Goal: Task Accomplishment & Management: Use online tool/utility

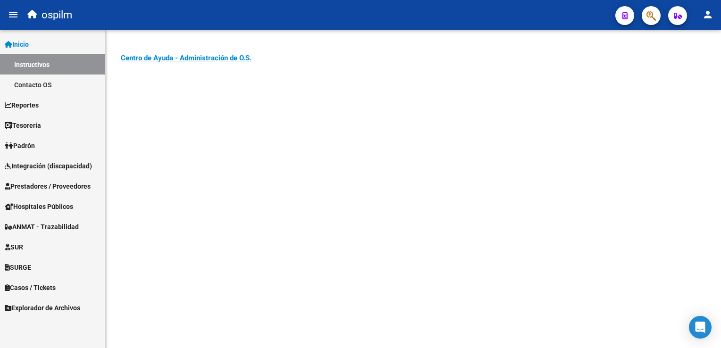
click at [22, 193] on link "Prestadores / Proveedores" at bounding box center [52, 186] width 105 height 20
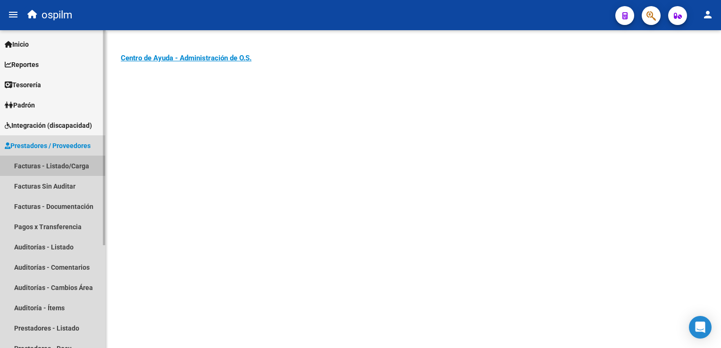
click at [41, 168] on link "Facturas - Listado/Carga" at bounding box center [52, 166] width 105 height 20
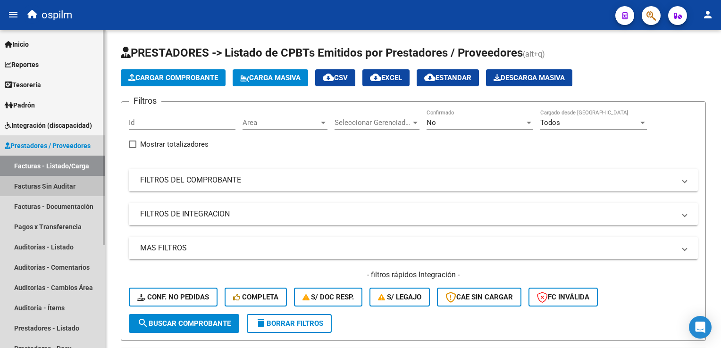
click at [34, 182] on link "Facturas Sin Auditar" at bounding box center [52, 186] width 105 height 20
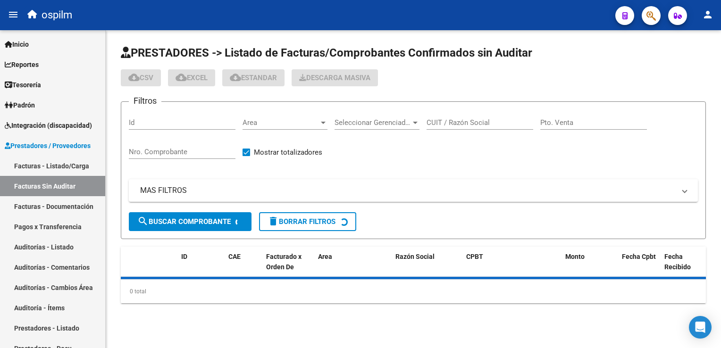
click at [154, 154] on input "Nro. Comprobante" at bounding box center [182, 152] width 107 height 8
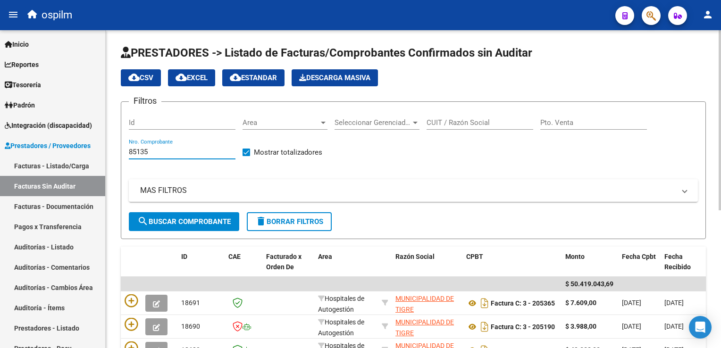
type input "85135"
click at [188, 219] on span "search Buscar Comprobante" at bounding box center [183, 222] width 93 height 8
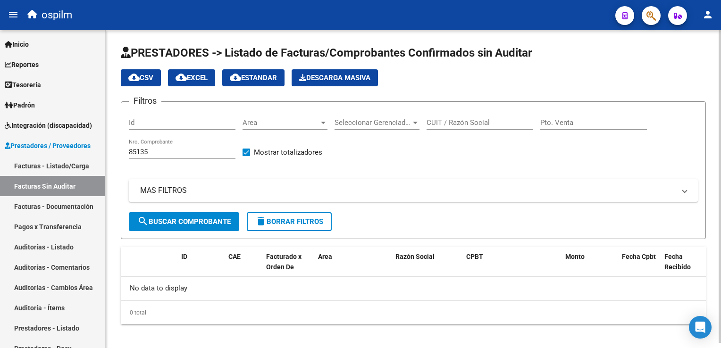
scroll to position [5, 0]
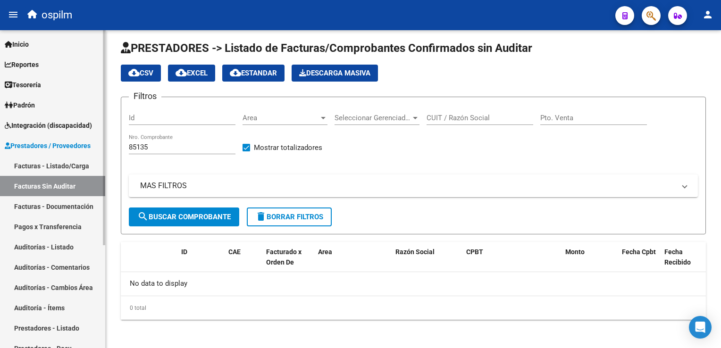
drag, startPoint x: 37, startPoint y: 241, endPoint x: 45, endPoint y: 239, distance: 8.2
click at [37, 241] on link "Auditorías - Listado" at bounding box center [52, 247] width 105 height 20
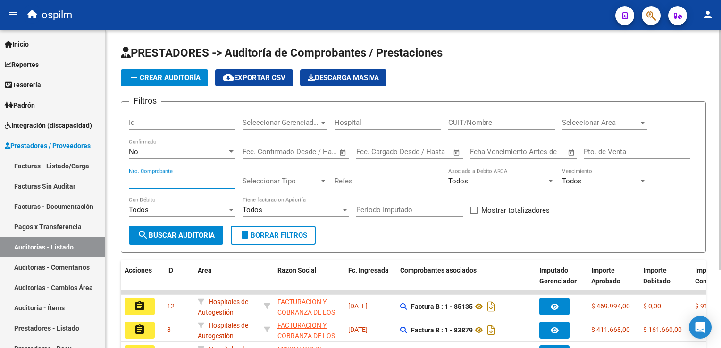
click at [165, 179] on input "Nro. Comprobante" at bounding box center [182, 181] width 107 height 8
type input "85135"
click at [169, 238] on span "search Buscar Auditoria" at bounding box center [175, 235] width 77 height 8
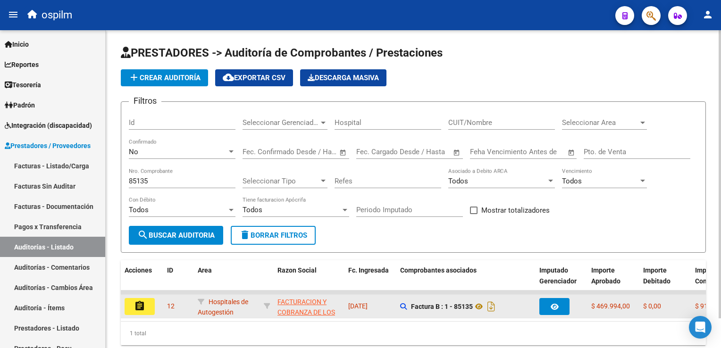
click at [147, 304] on button "assignment" at bounding box center [140, 306] width 30 height 17
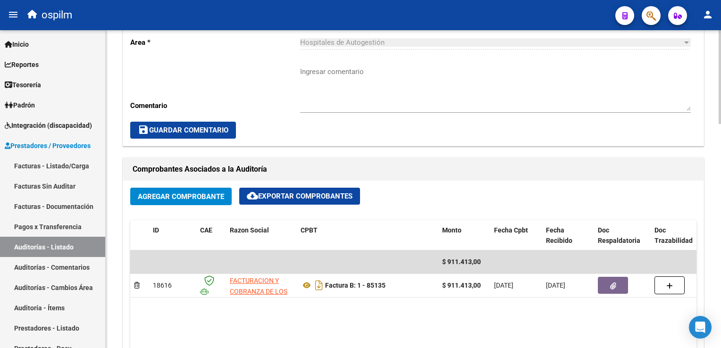
scroll to position [472, 0]
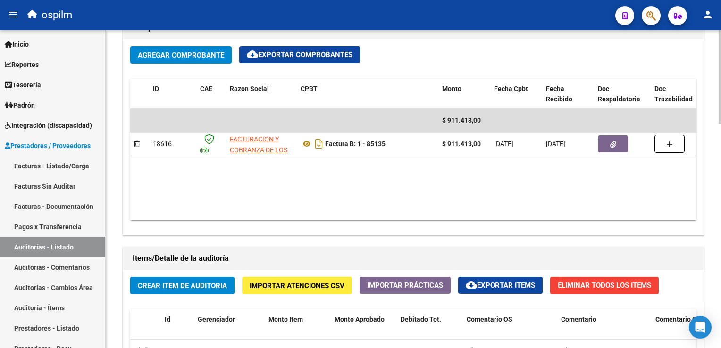
click at [587, 285] on span "Eliminar Todos los Items" at bounding box center [604, 285] width 93 height 8
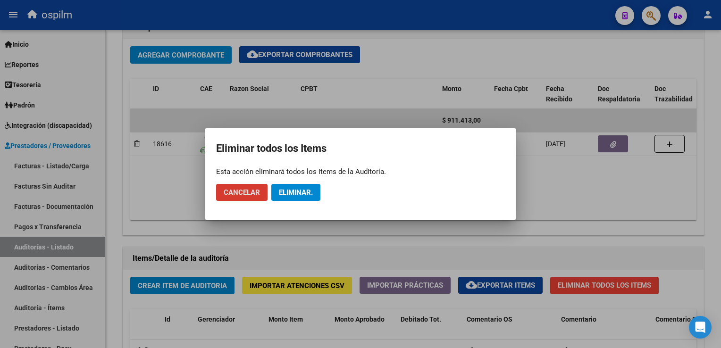
click at [304, 190] on span "Eliminar." at bounding box center [296, 192] width 34 height 8
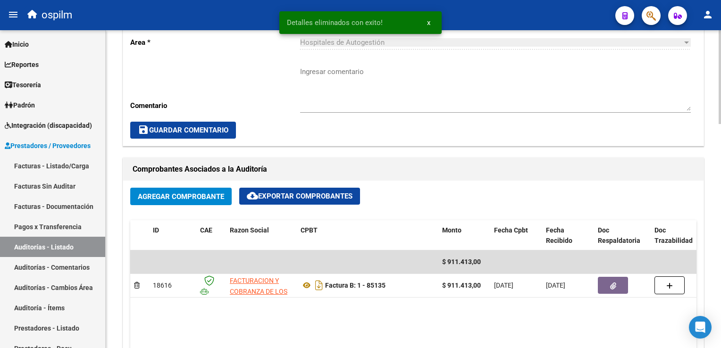
scroll to position [519, 0]
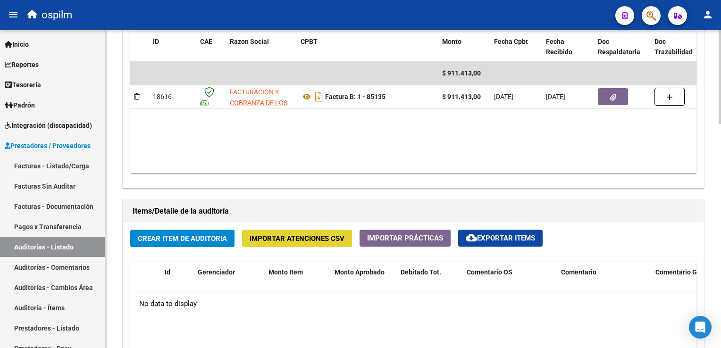
click at [300, 240] on span "Importar Atenciones CSV" at bounding box center [297, 238] width 95 height 8
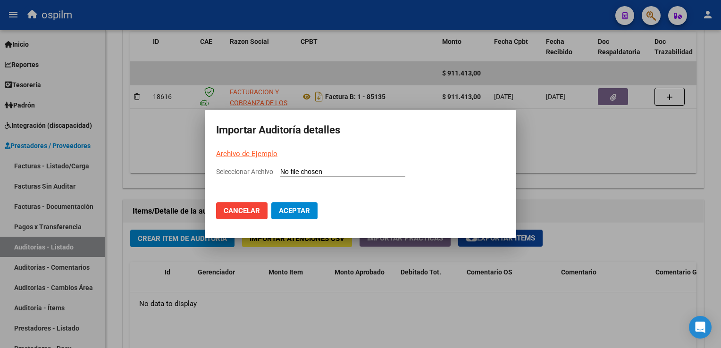
click at [255, 153] on link "Archivo de Ejemplo" at bounding box center [246, 154] width 61 height 8
click at [260, 159] on mat-dialog-container "Importar Auditoría detalles Archivo de Ejemplo Seleccionar Archivo Cancelar Ace…" at bounding box center [360, 174] width 311 height 128
click at [253, 155] on link "Archivo de Ejemplo" at bounding box center [246, 154] width 61 height 8
click at [298, 170] on input "Seleccionar Archivo" at bounding box center [342, 172] width 125 height 9
type input "C:\fakepath\Auditoria-facoep.csv"
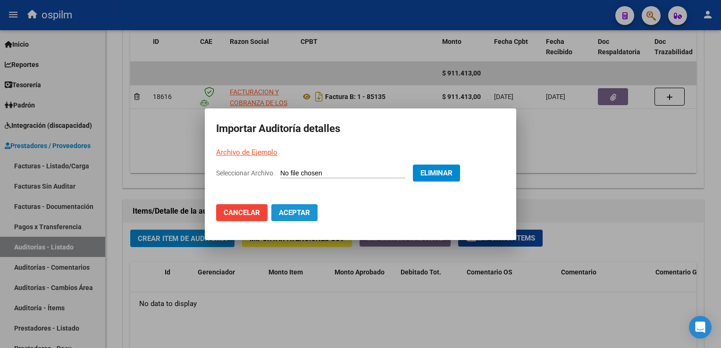
click at [299, 209] on span "Aceptar" at bounding box center [294, 213] width 31 height 8
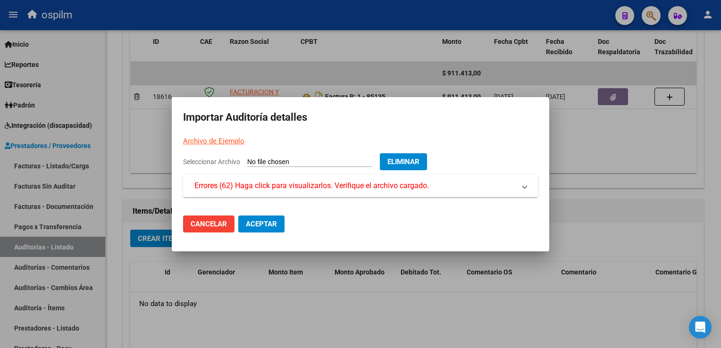
click at [473, 192] on mat-panel-title "Errores (62) Haga click para visualizarlos. Verifique el archivo cargado." at bounding box center [354, 185] width 321 height 11
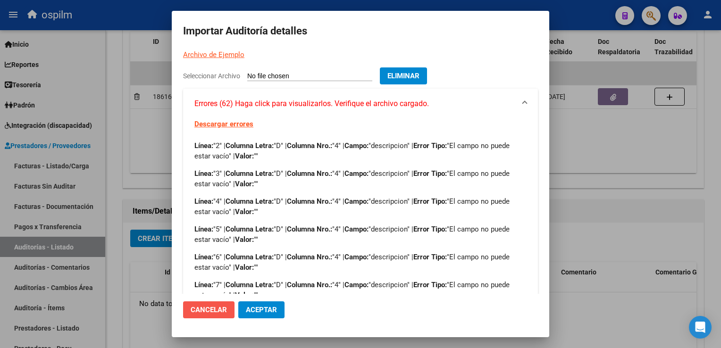
click at [224, 307] on span "Cancelar" at bounding box center [209, 310] width 36 height 8
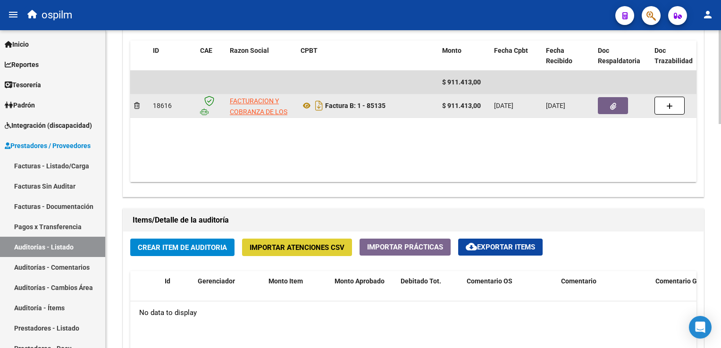
scroll to position [566, 0]
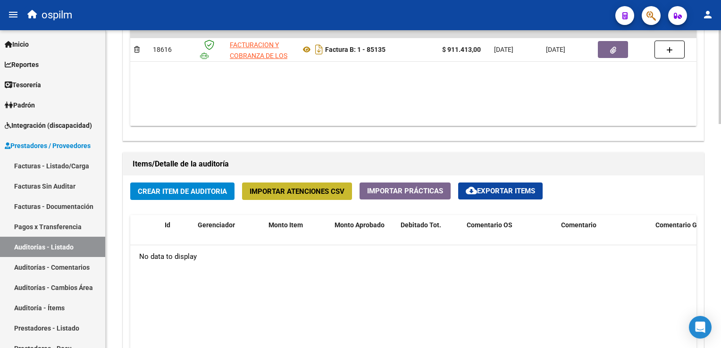
click at [328, 192] on span "Importar Atenciones CSV" at bounding box center [297, 191] width 95 height 8
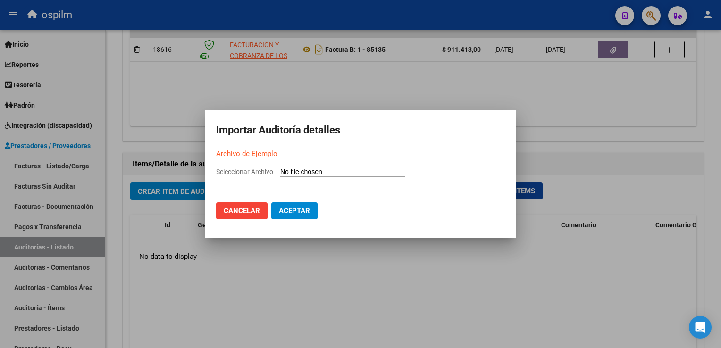
click at [300, 170] on input "Seleccionar Archivo" at bounding box center [342, 172] width 125 height 9
type input "C:\fakepath\Auditoria-demo-saas-total (9).csv"
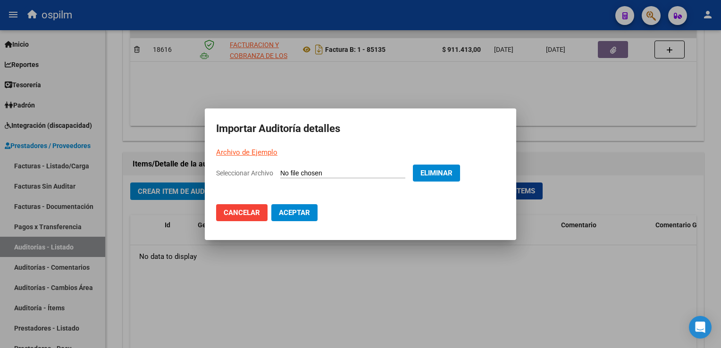
click at [298, 215] on span "Aceptar" at bounding box center [294, 213] width 31 height 8
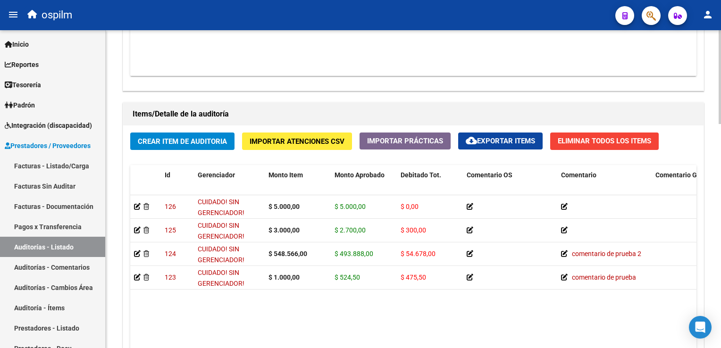
scroll to position [758, 0]
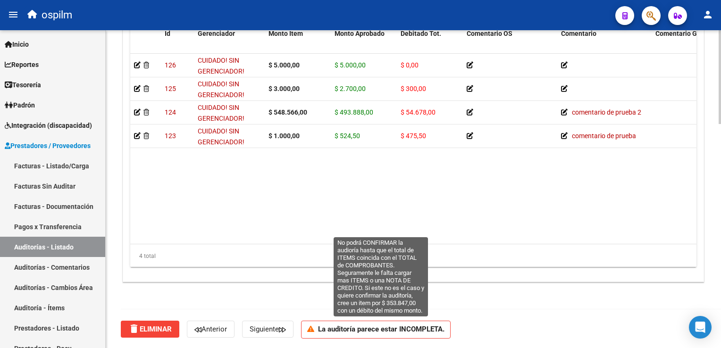
click at [326, 332] on strong "La auditoría parece estar INCOMPLETA." at bounding box center [381, 329] width 126 height 8
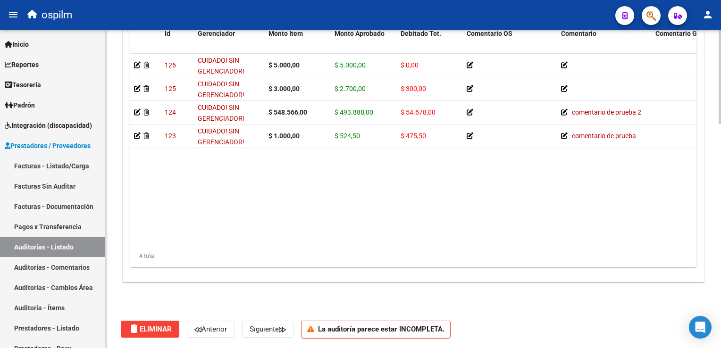
click at [326, 332] on strong "La auditoría parece estar INCOMPLETA." at bounding box center [381, 329] width 126 height 8
click at [316, 326] on icon at bounding box center [312, 329] width 11 height 7
click at [566, 276] on div "Crear Item de Auditoria Importar Atenciones CSV Importar Prácticas cloud_downlo…" at bounding box center [413, 133] width 580 height 298
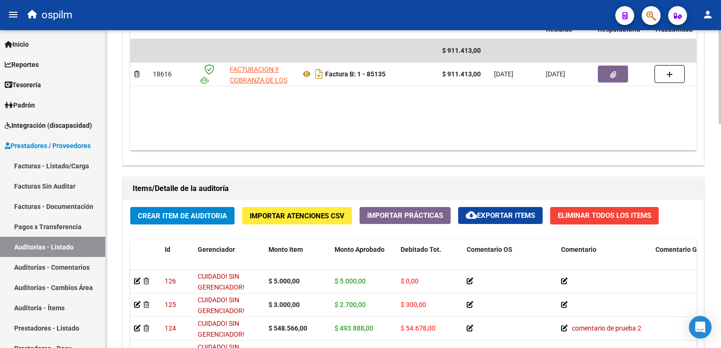
scroll to position [522, 0]
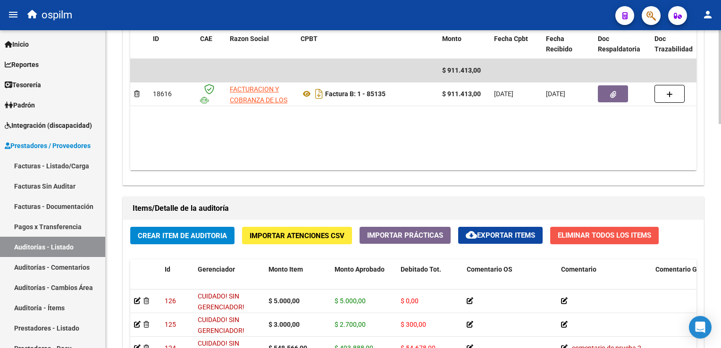
click at [580, 237] on span "Eliminar Todos los Items" at bounding box center [604, 235] width 93 height 8
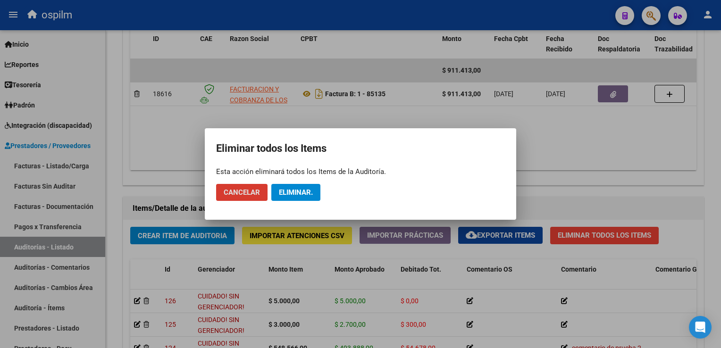
click at [251, 192] on span "Cancelar" at bounding box center [242, 192] width 36 height 8
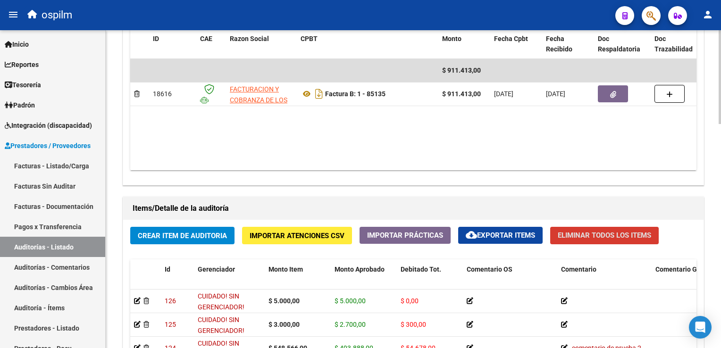
click at [601, 235] on span "Eliminar Todos los Items" at bounding box center [604, 235] width 93 height 8
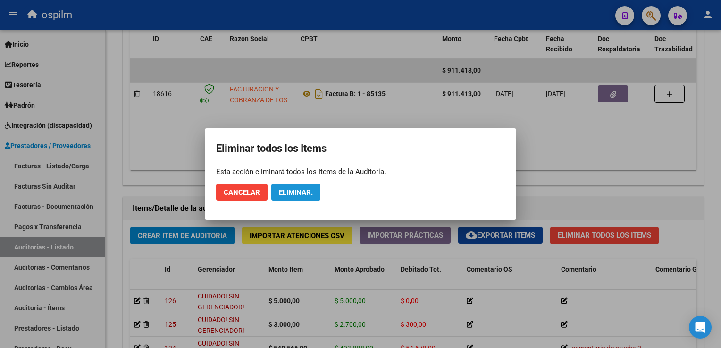
click at [303, 189] on span "Eliminar." at bounding box center [296, 192] width 34 height 8
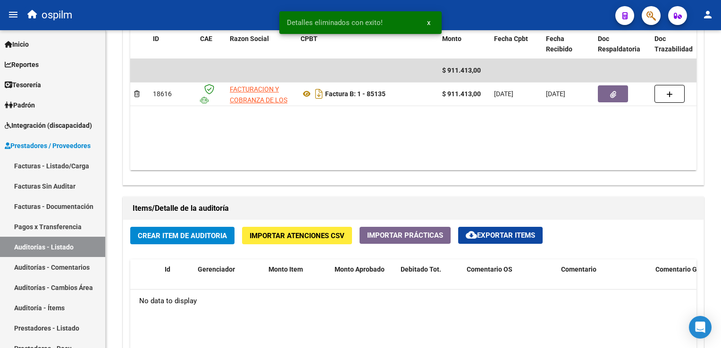
scroll to position [521, 0]
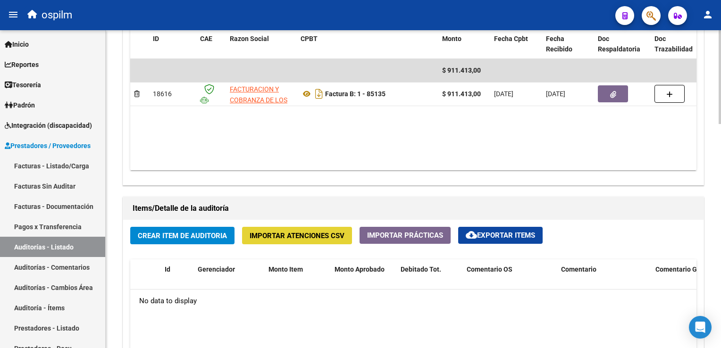
click at [303, 238] on span "Importar Atenciones CSV" at bounding box center [297, 236] width 95 height 8
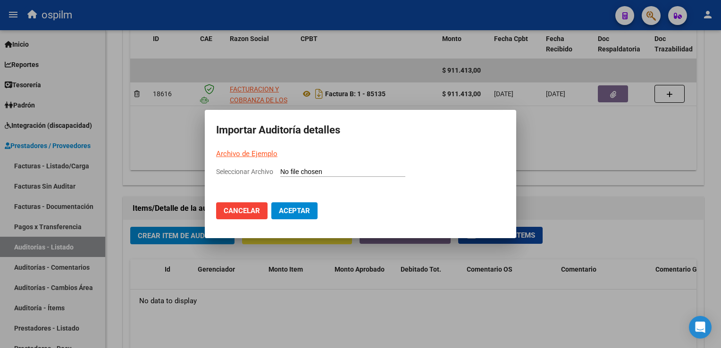
click at [300, 210] on span "Aceptar" at bounding box center [294, 211] width 31 height 8
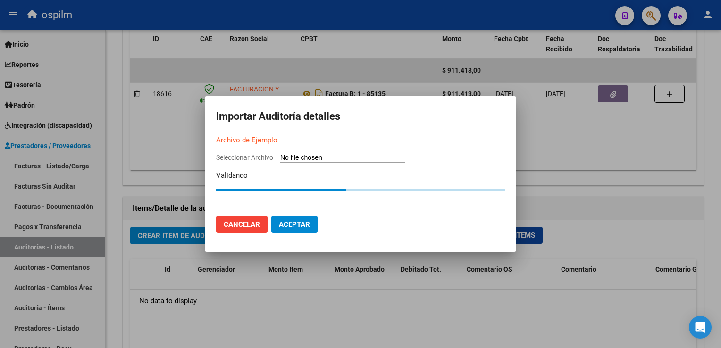
click at [241, 224] on span "Cancelar" at bounding box center [242, 224] width 36 height 8
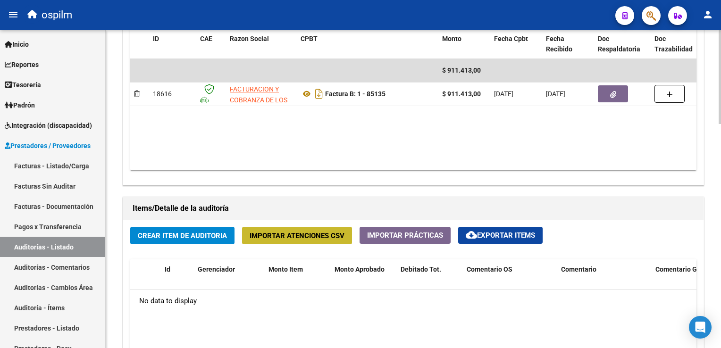
click at [313, 237] on span "Importar Atenciones CSV" at bounding box center [297, 236] width 95 height 8
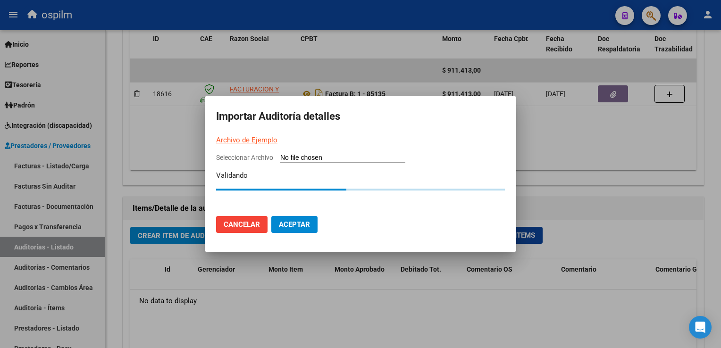
click at [292, 150] on mat-dialog-container "Importar Auditoría detalles Archivo de Ejemplo Seleccionar Archivo Validando Ca…" at bounding box center [360, 174] width 311 height 156
click at [293, 156] on input "Seleccionar Archivo" at bounding box center [342, 158] width 125 height 9
click at [246, 228] on span "Cancelar" at bounding box center [242, 224] width 36 height 8
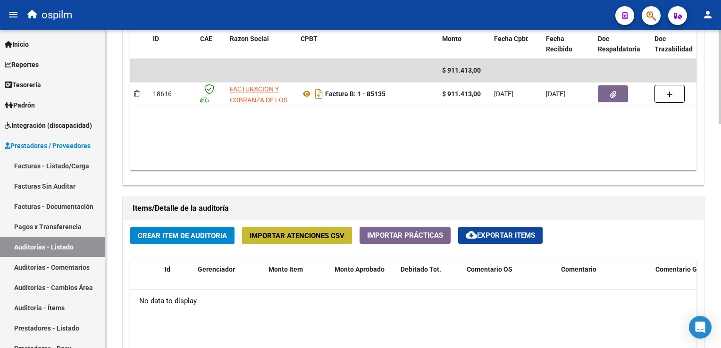
click at [298, 235] on span "Importar Atenciones CSV" at bounding box center [297, 236] width 95 height 8
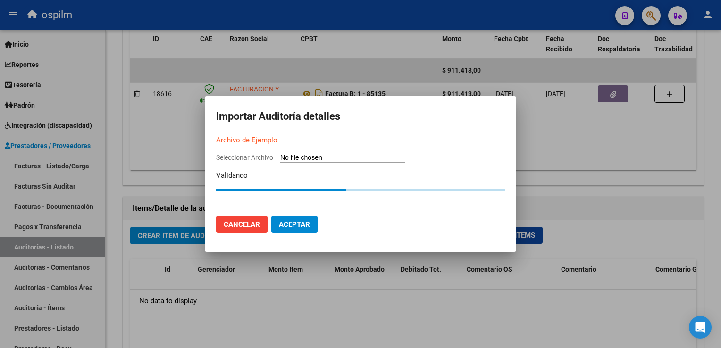
click at [239, 229] on button "Cancelar" at bounding box center [241, 224] width 51 height 17
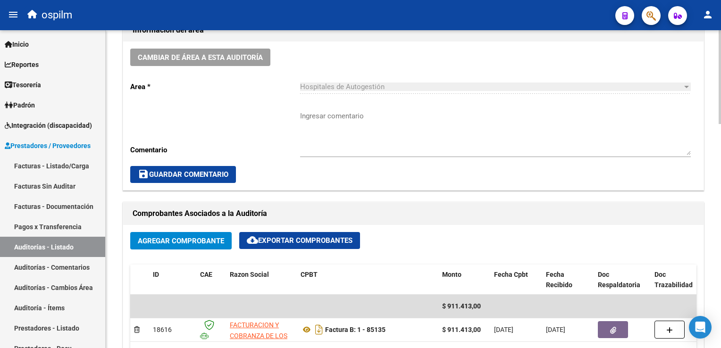
scroll to position [474, 0]
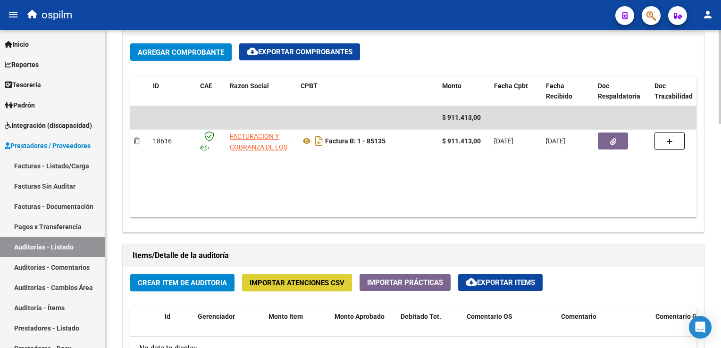
click at [188, 283] on span "Crear Item de Auditoria" at bounding box center [182, 283] width 89 height 8
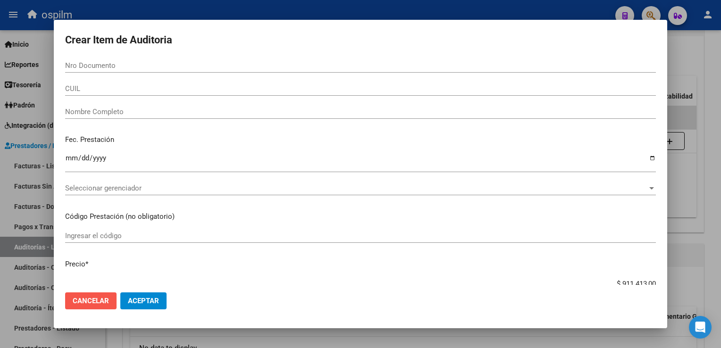
click at [81, 300] on span "Cancelar" at bounding box center [91, 301] width 36 height 8
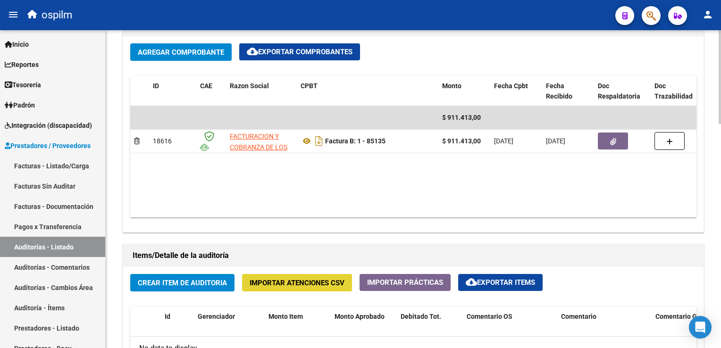
click at [304, 279] on span "Importar Atenciones CSV" at bounding box center [297, 283] width 95 height 8
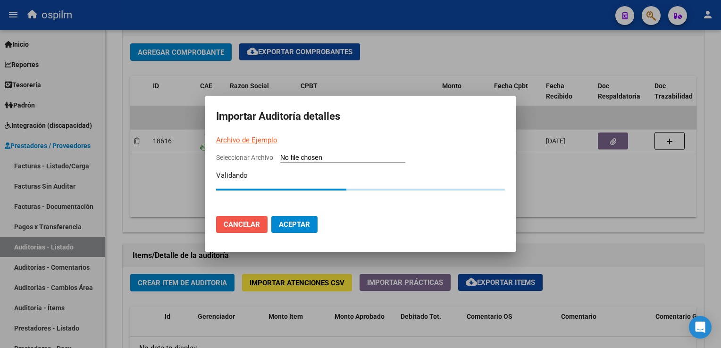
click at [252, 217] on button "Cancelar" at bounding box center [241, 224] width 51 height 17
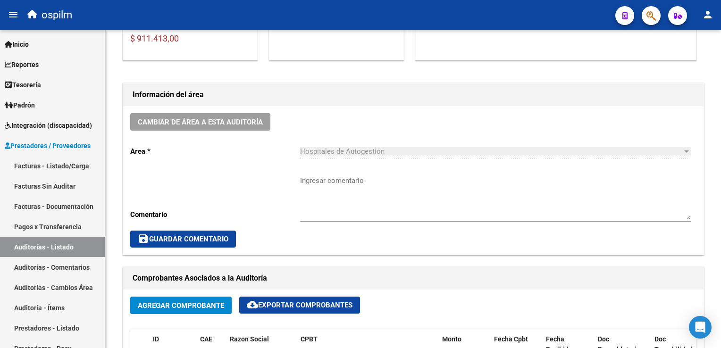
scroll to position [97, 0]
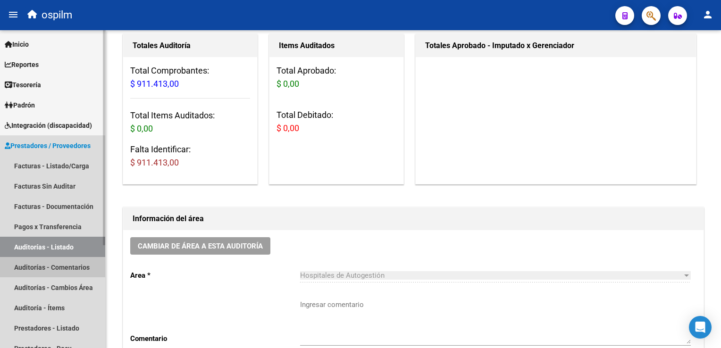
click at [49, 266] on link "Auditorías - Comentarios" at bounding box center [52, 267] width 105 height 20
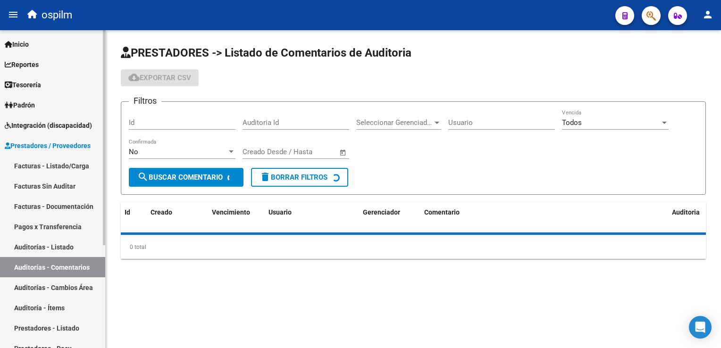
click at [48, 239] on link "Auditorías - Listado" at bounding box center [52, 247] width 105 height 20
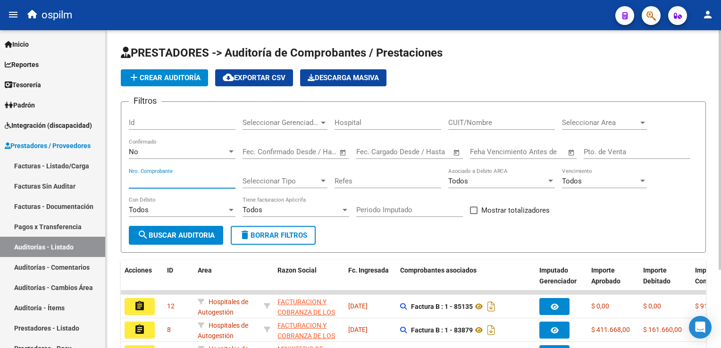
click at [171, 182] on input "Nro. Comprobante" at bounding box center [182, 181] width 107 height 8
type input "85135"
click at [188, 239] on span "search Buscar Auditoria" at bounding box center [175, 235] width 77 height 8
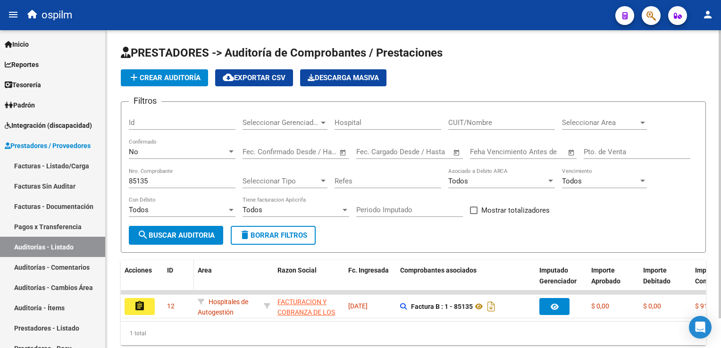
scroll to position [33, 0]
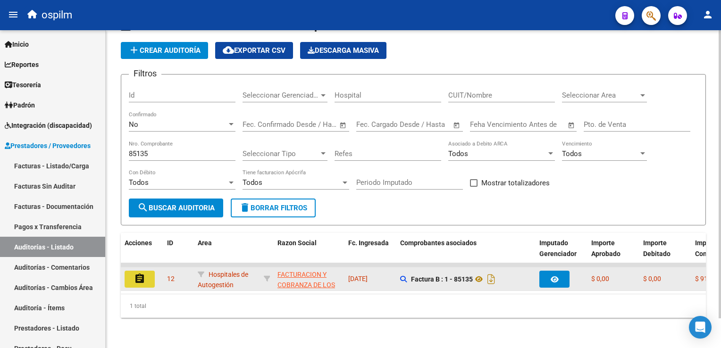
click at [142, 274] on mat-icon "assignment" at bounding box center [139, 278] width 11 height 11
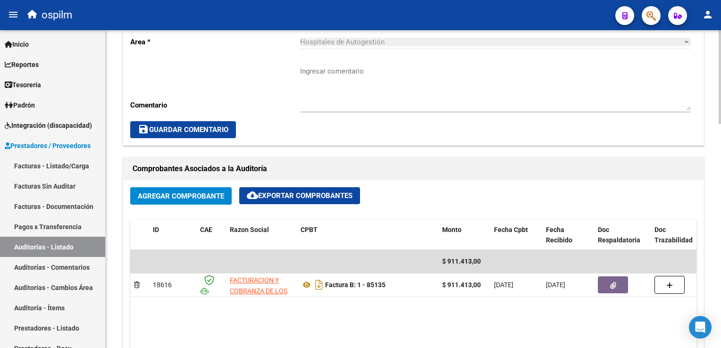
scroll to position [472, 0]
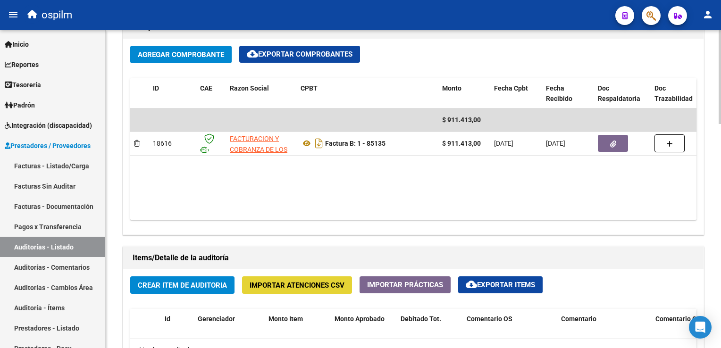
click at [299, 285] on span "Importar Atenciones CSV" at bounding box center [297, 285] width 95 height 8
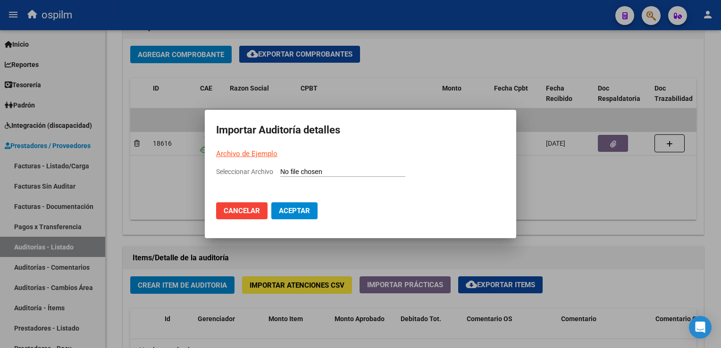
click at [332, 173] on input "Seleccionar Archivo" at bounding box center [342, 172] width 125 height 9
type input "C:\fakepath\Auditoria-facoep ok ok final.csv"
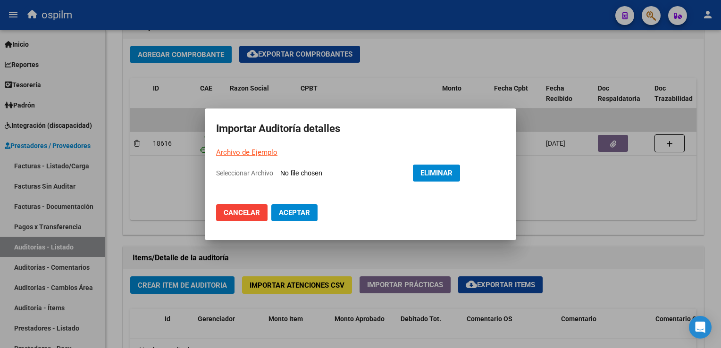
click at [302, 216] on span "Aceptar" at bounding box center [294, 213] width 31 height 8
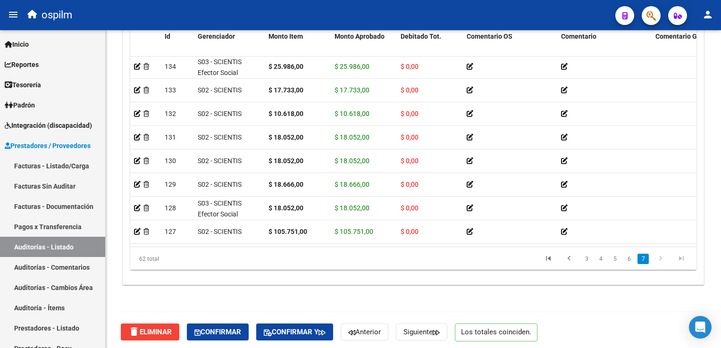
scroll to position [758, 0]
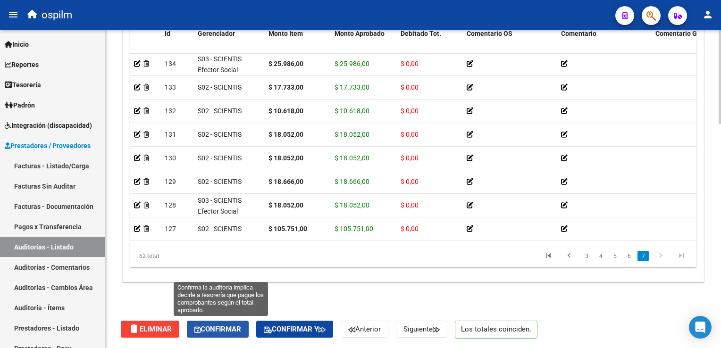
click at [232, 325] on span "Confirmar" at bounding box center [217, 329] width 47 height 8
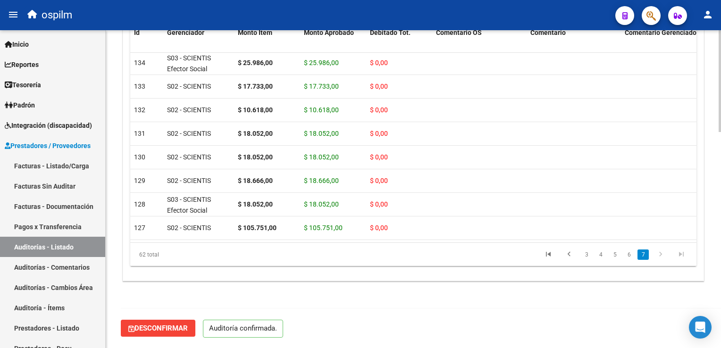
scroll to position [674, 0]
